Goal: Information Seeking & Learning: Stay updated

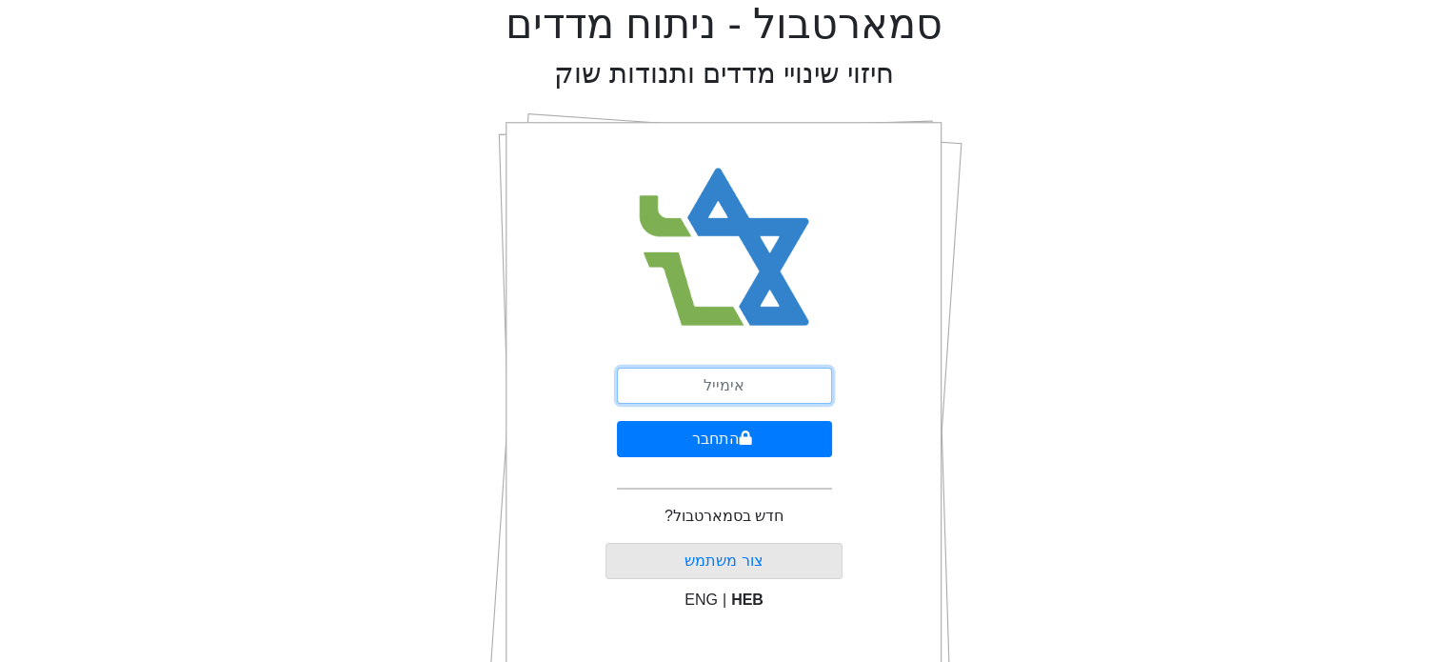
click at [685, 394] on input "email" at bounding box center [724, 385] width 215 height 36
type input "[EMAIL_ADDRESS][DOMAIN_NAME]"
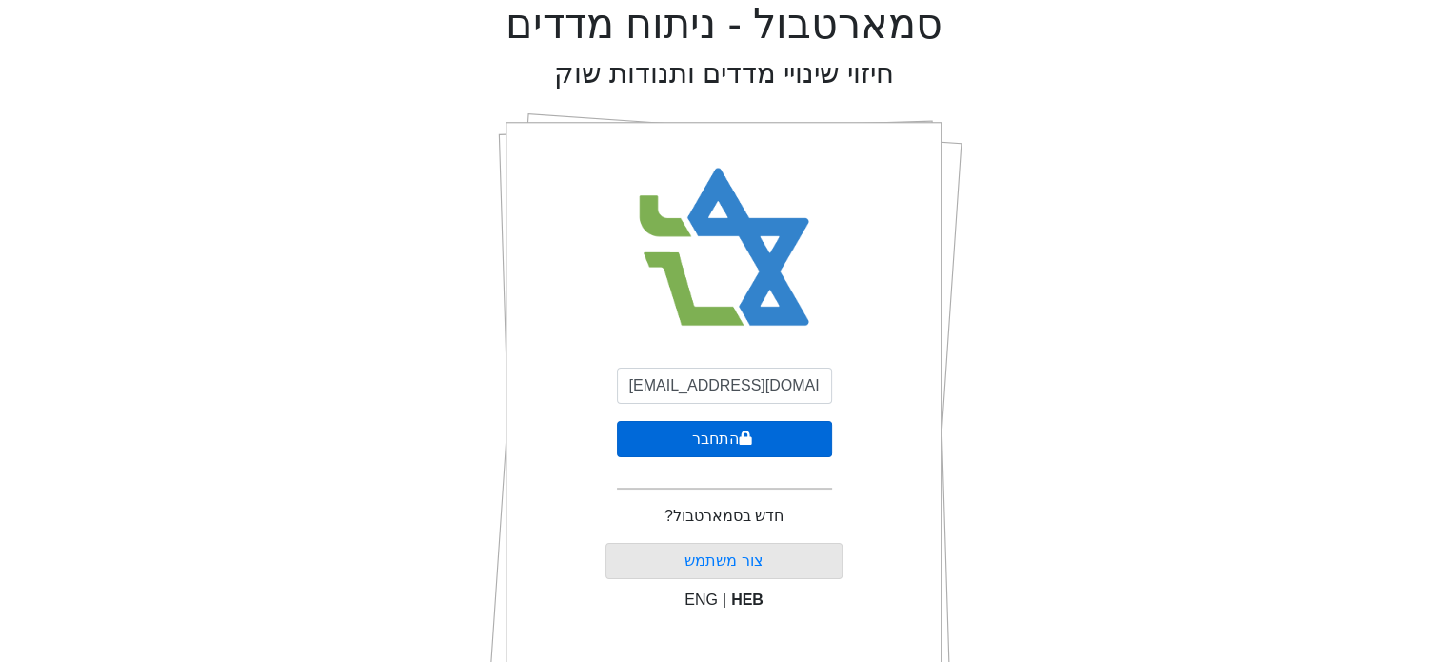
click at [751, 441] on button "התחבר" at bounding box center [724, 439] width 215 height 36
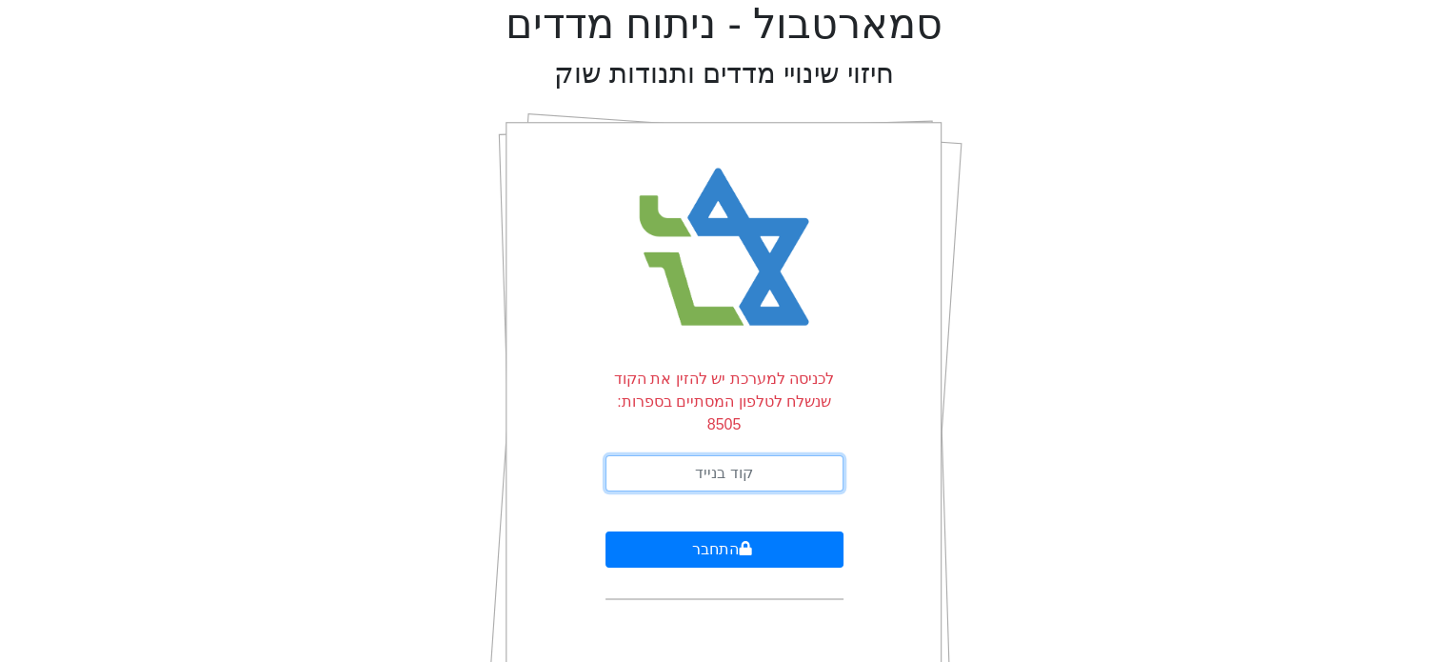
click at [751, 455] on input "text" at bounding box center [724, 473] width 238 height 36
type input "805088"
click at [605, 531] on button "התחבר" at bounding box center [724, 549] width 238 height 36
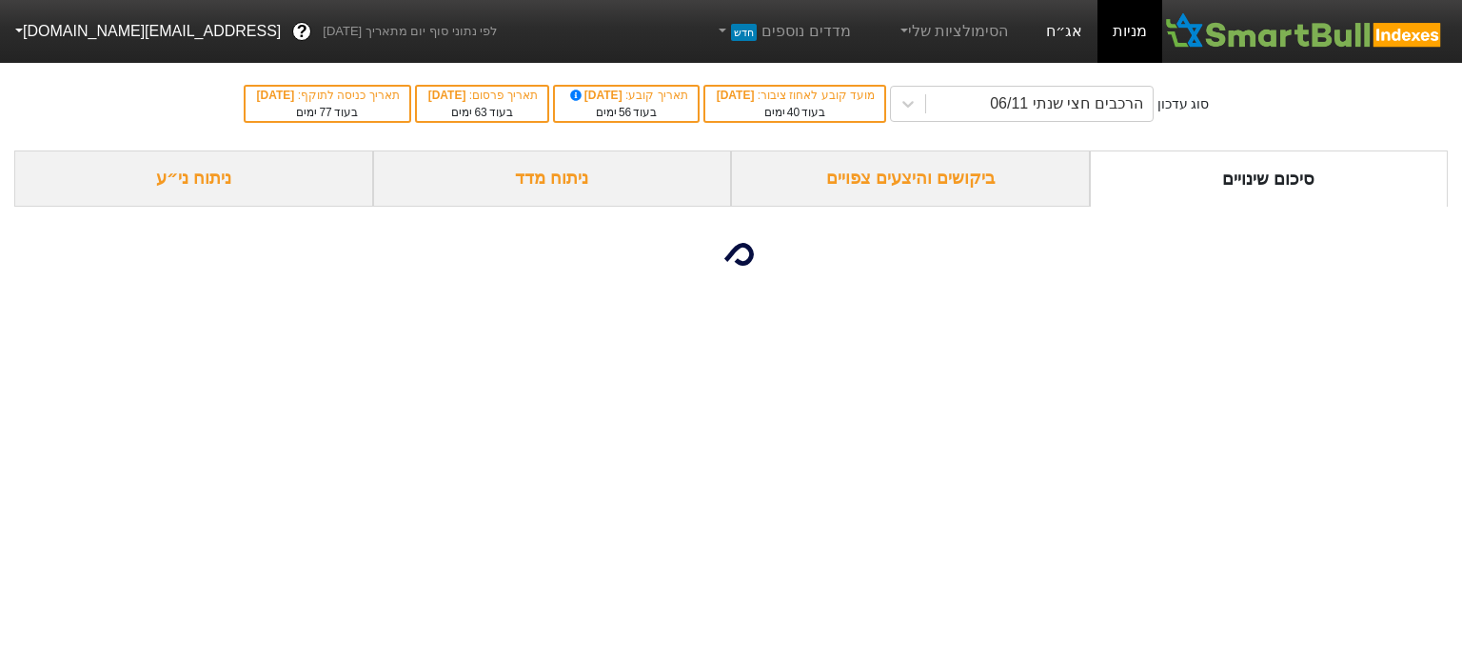
click at [1057, 27] on link "אג״ח" at bounding box center [1064, 31] width 67 height 63
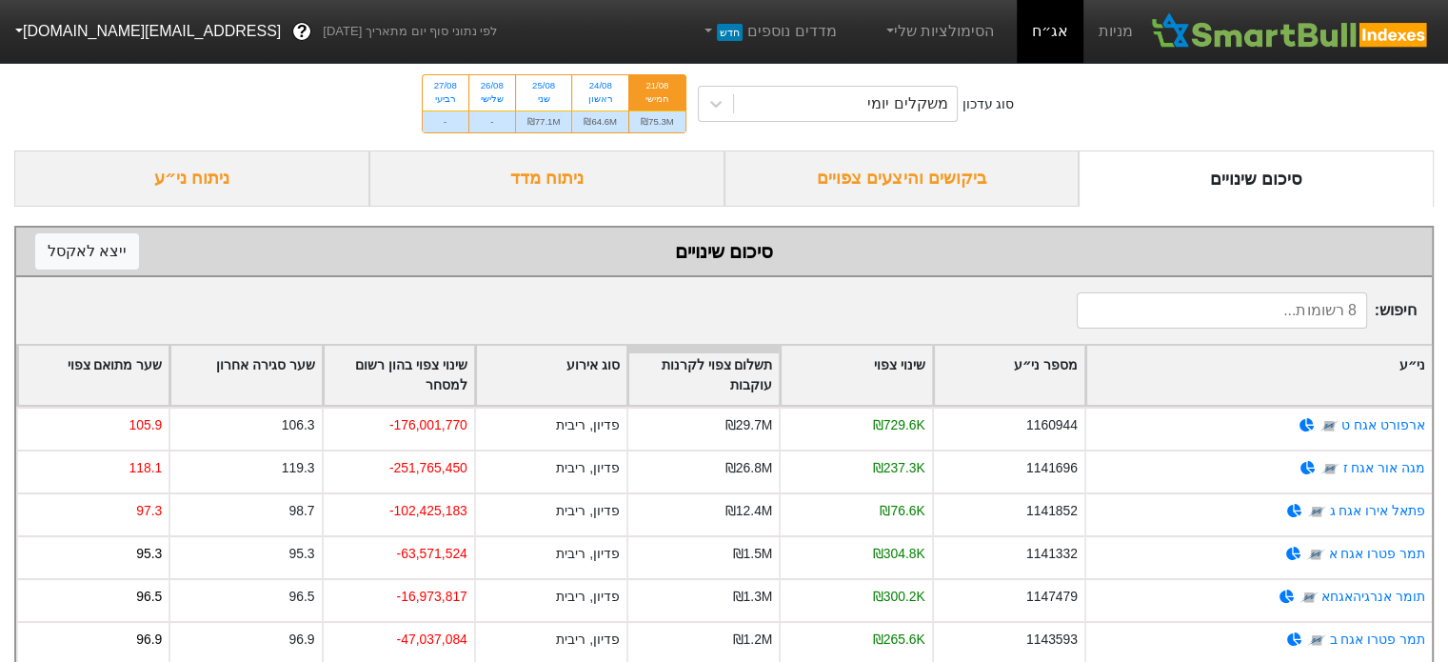
click at [976, 170] on div "ביקושים והיצעים צפויים" at bounding box center [901, 178] width 355 height 56
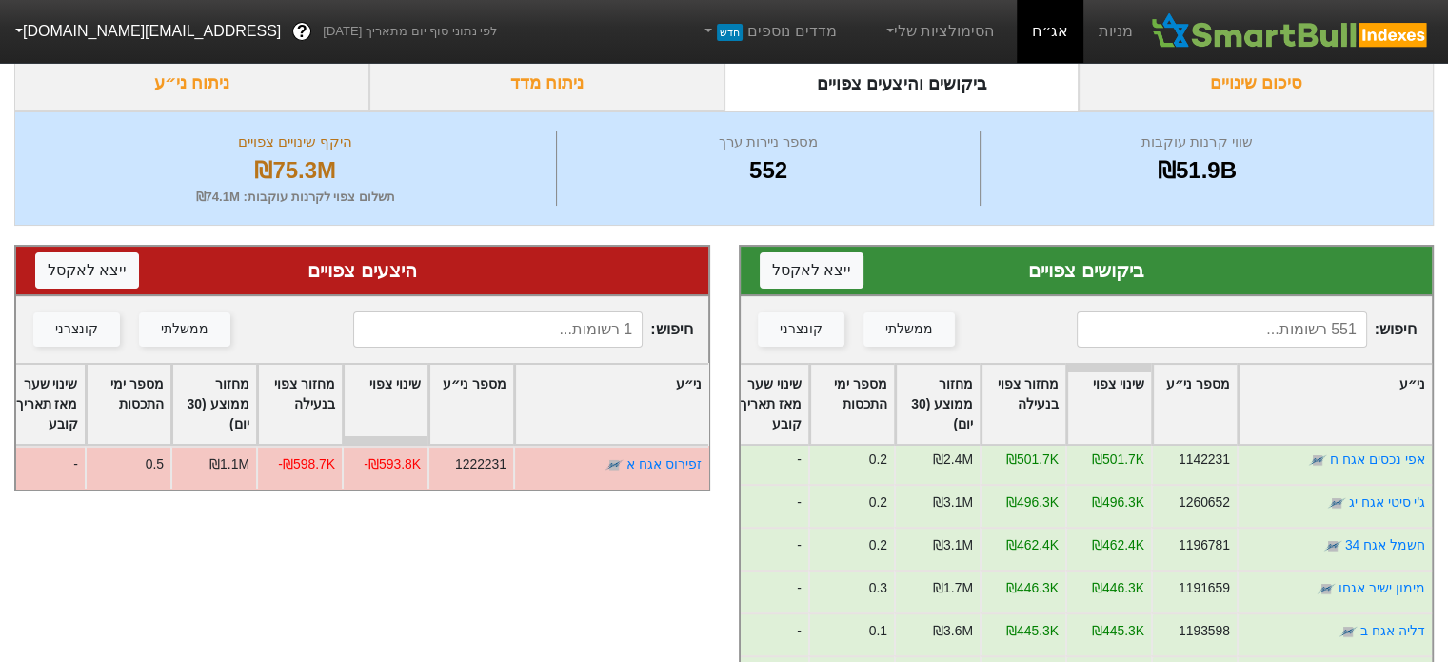
scroll to position [1333, 0]
